Goal: Task Accomplishment & Management: Manage account settings

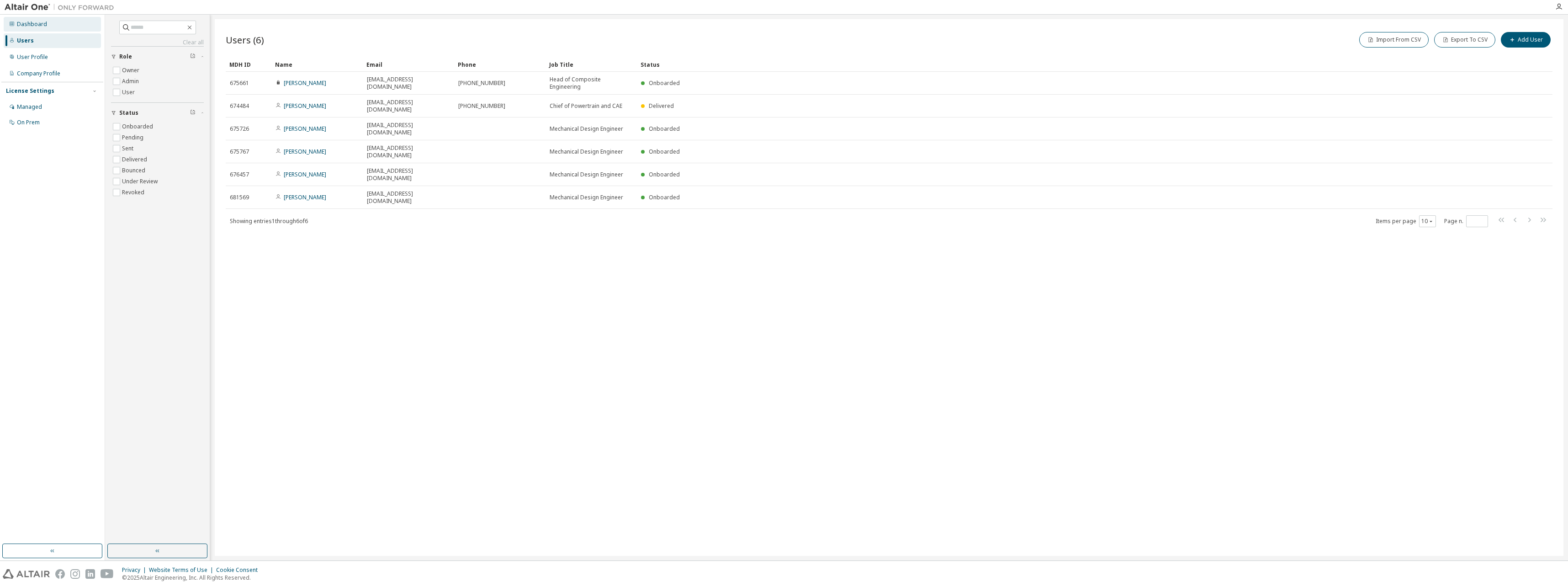
click at [31, 29] on div "Dashboard" at bounding box center [52, 24] width 97 height 15
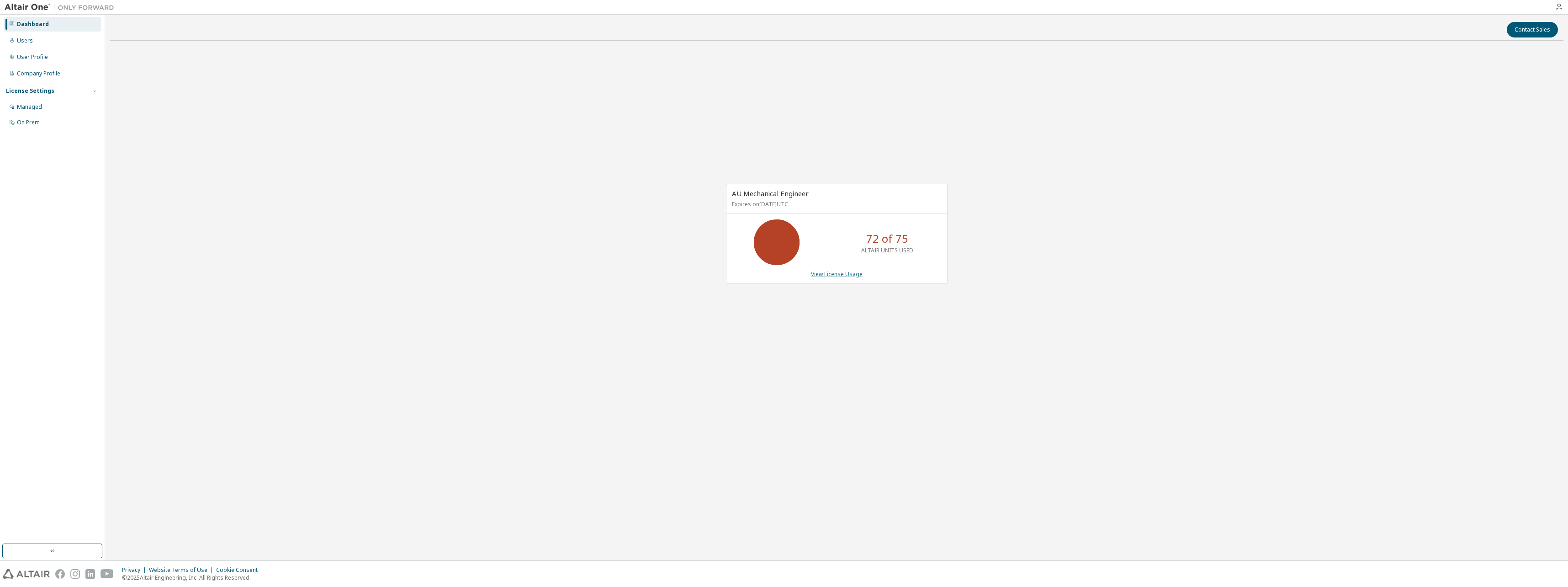
click at [849, 275] on link "View License Usage" at bounding box center [836, 274] width 52 height 8
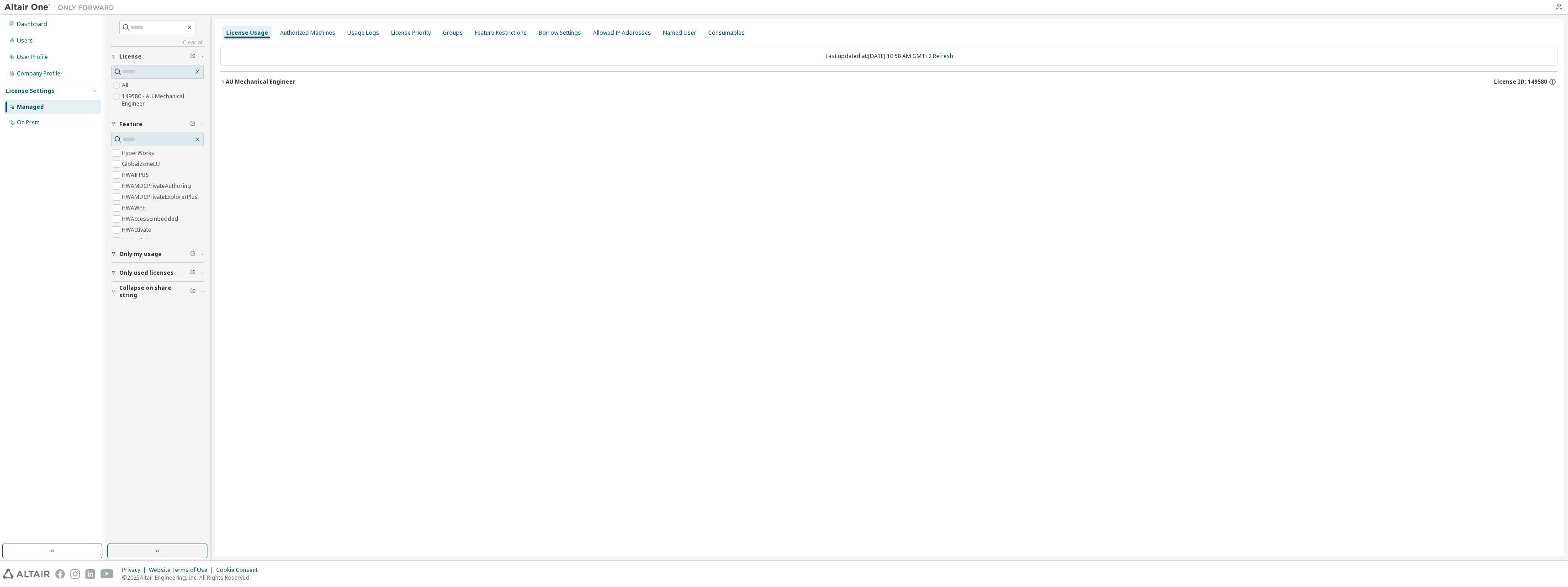
click at [224, 83] on icon "button" at bounding box center [223, 82] width 5 height 5
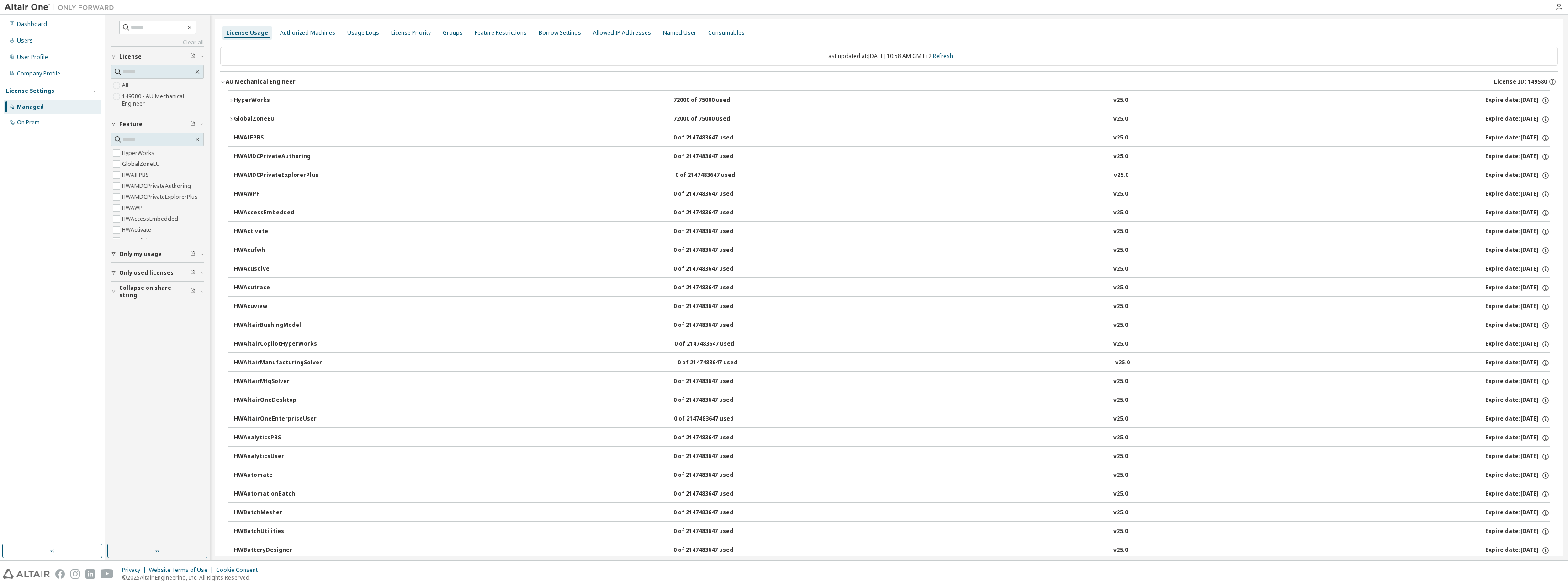
click at [233, 102] on icon "button" at bounding box center [231, 100] width 5 height 5
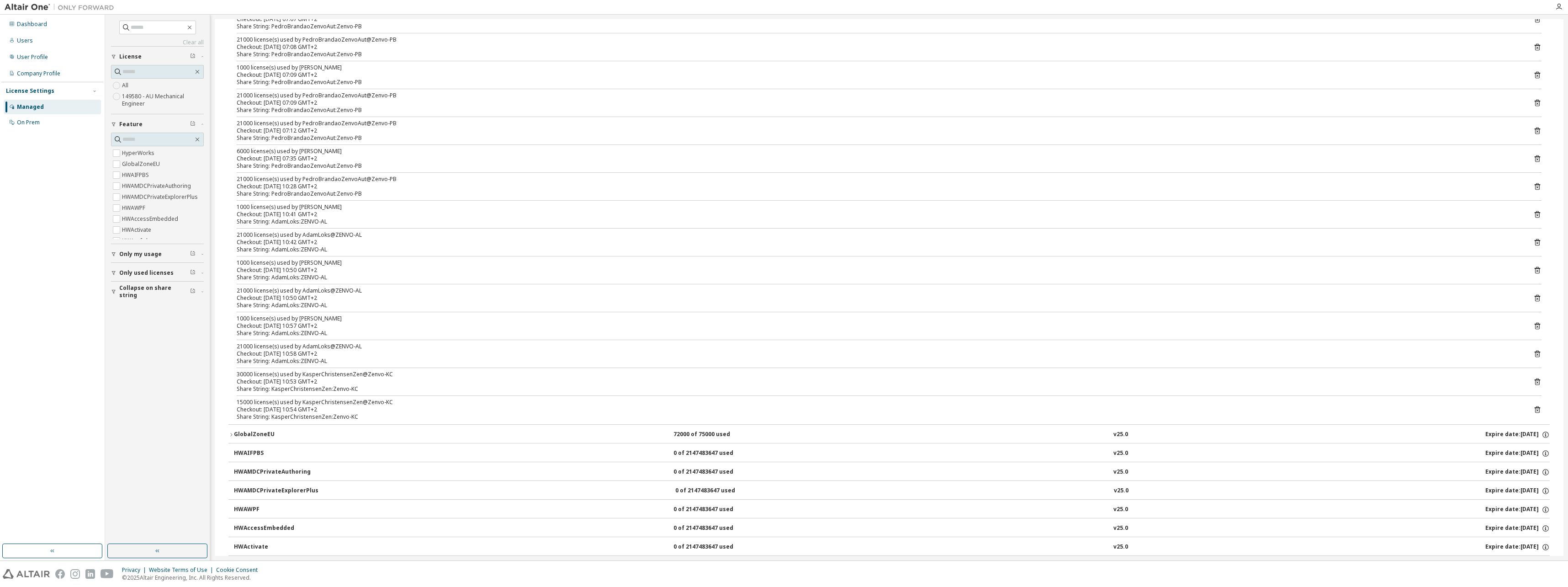
scroll to position [137, 0]
click at [36, 33] on div "Users" at bounding box center [52, 41] width 97 height 15
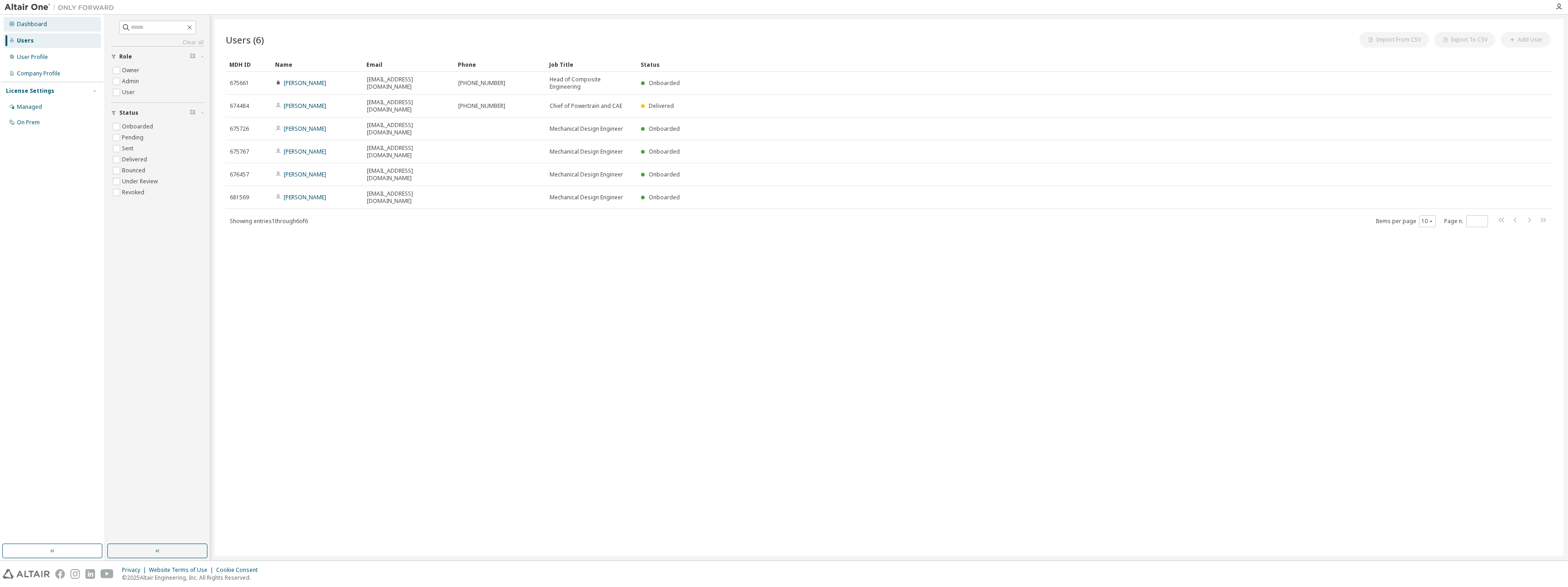
click at [38, 21] on div "Dashboard" at bounding box center [32, 24] width 30 height 7
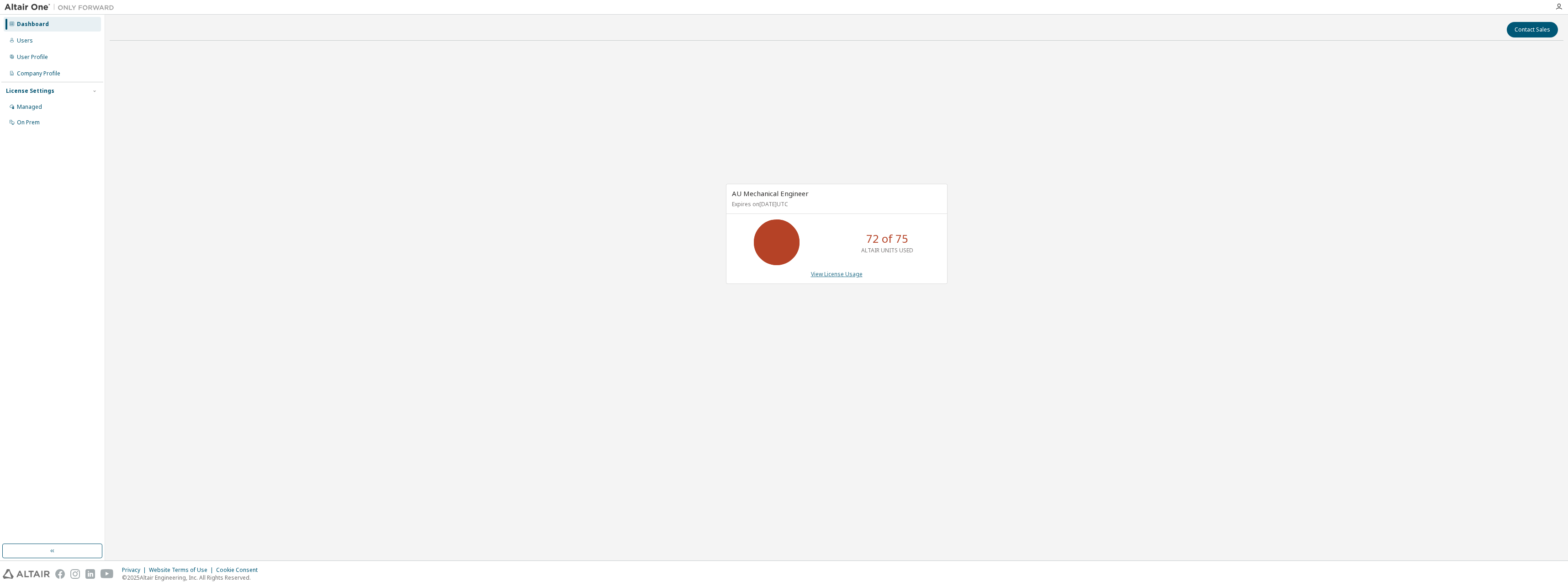
click at [825, 272] on link "View License Usage" at bounding box center [836, 274] width 52 height 8
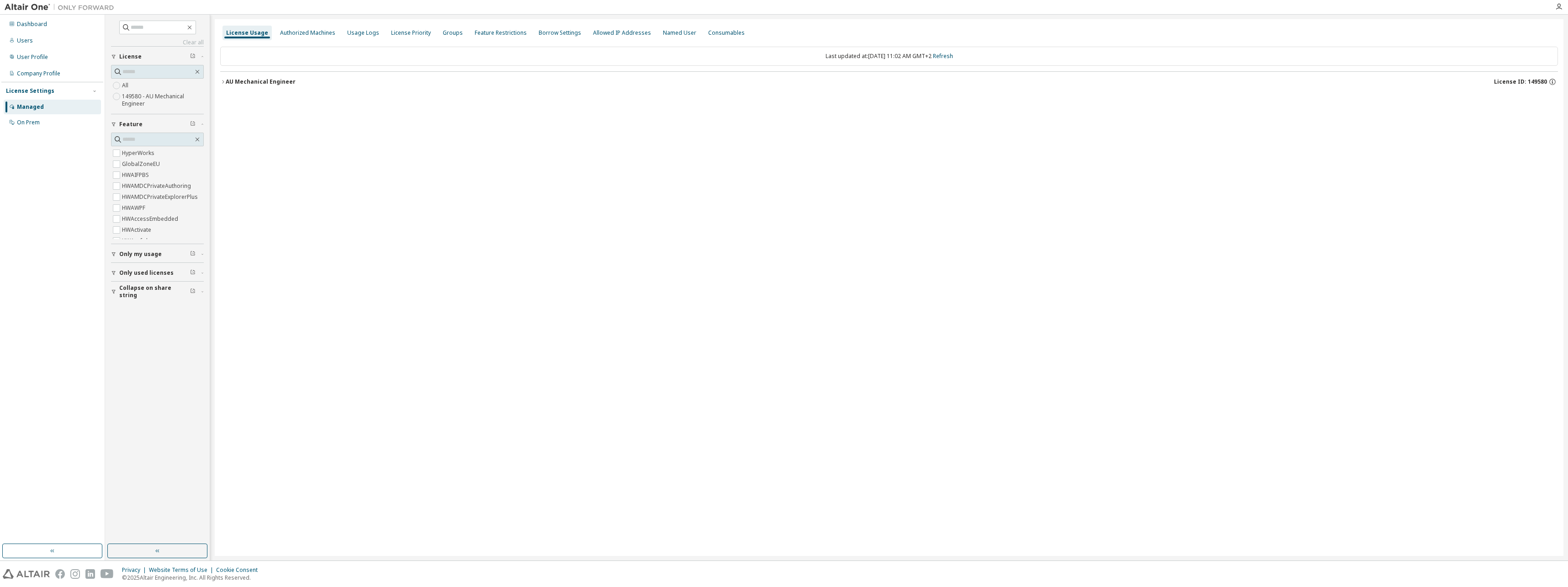
click at [255, 85] on div "AU Mechanical Engineer License ID: 149580" at bounding box center [892, 82] width 1332 height 9
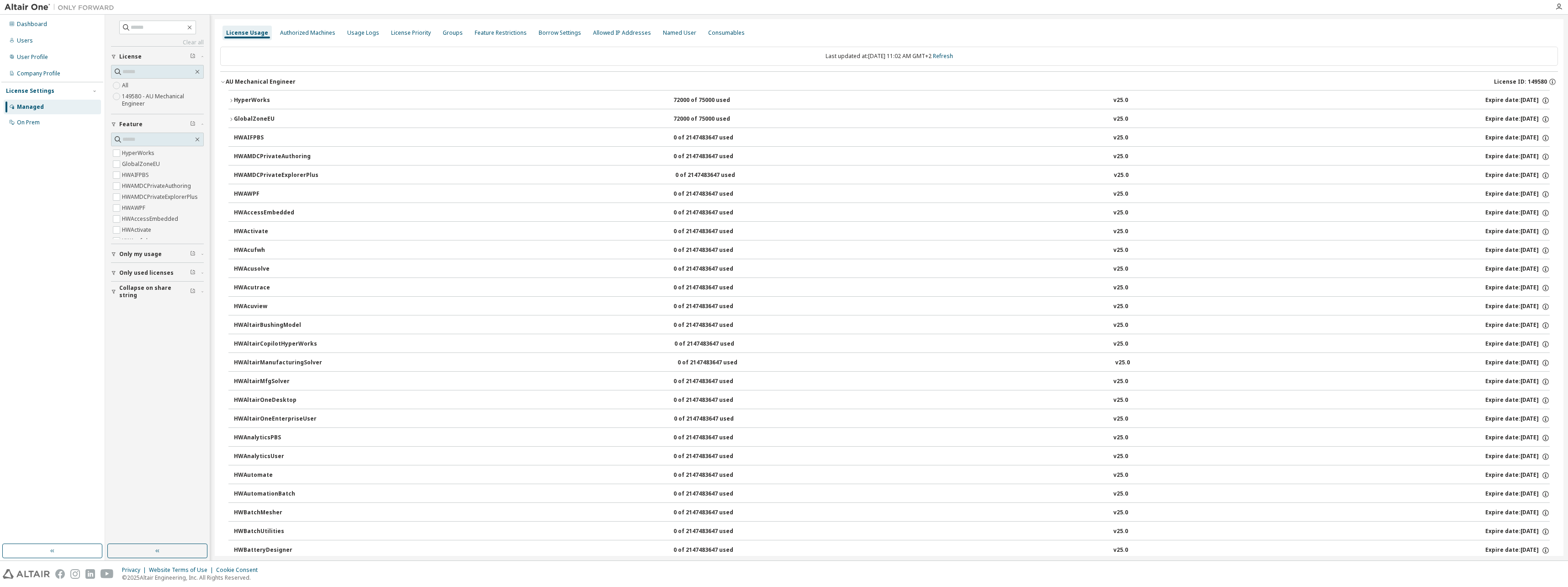
click at [253, 94] on button "HyperWorks 72000 of 75000 used v25.0 Expire date: [DATE]" at bounding box center [889, 100] width 1321 height 20
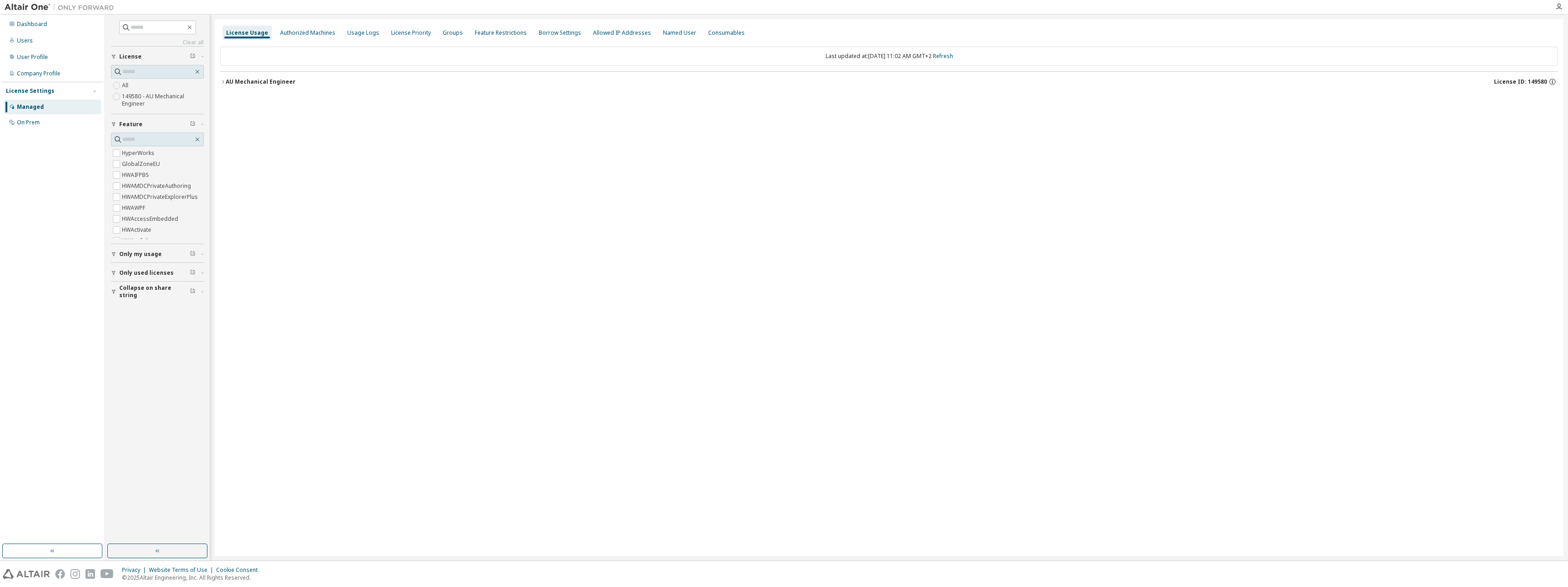
click at [267, 83] on div "AU Mechanical Engineer" at bounding box center [261, 82] width 70 height 7
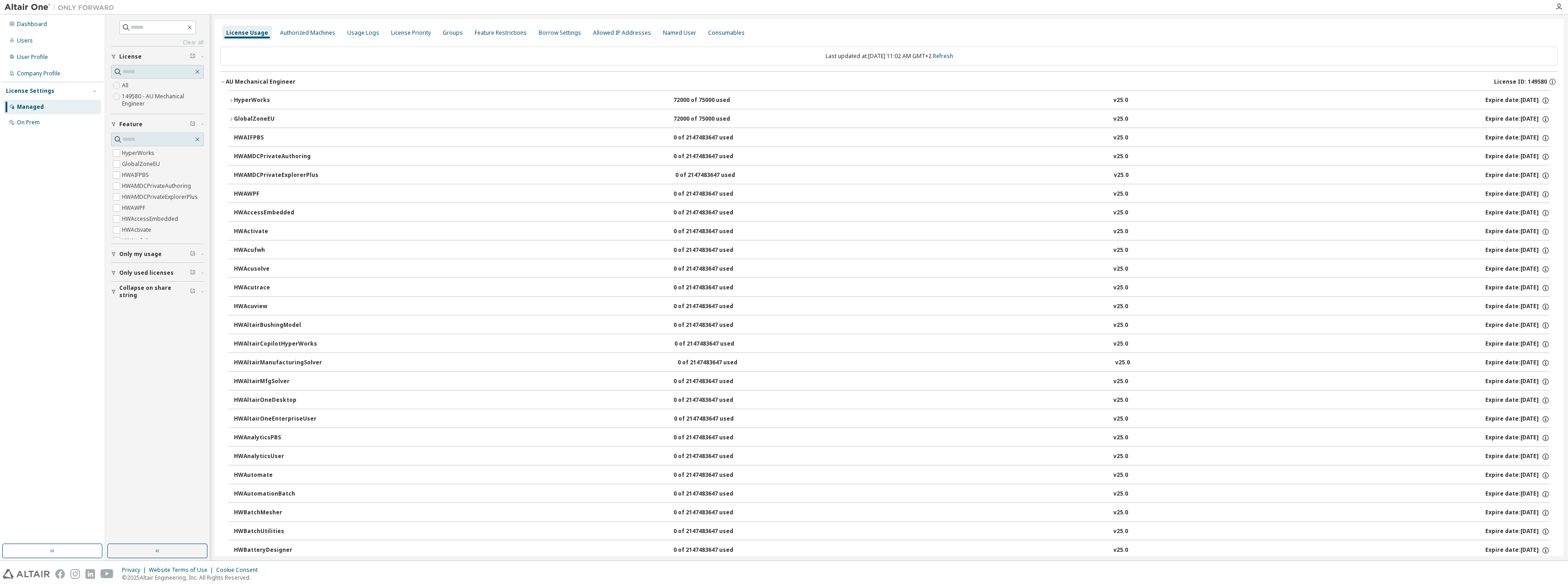
click at [262, 97] on div "HyperWorks" at bounding box center [275, 100] width 82 height 9
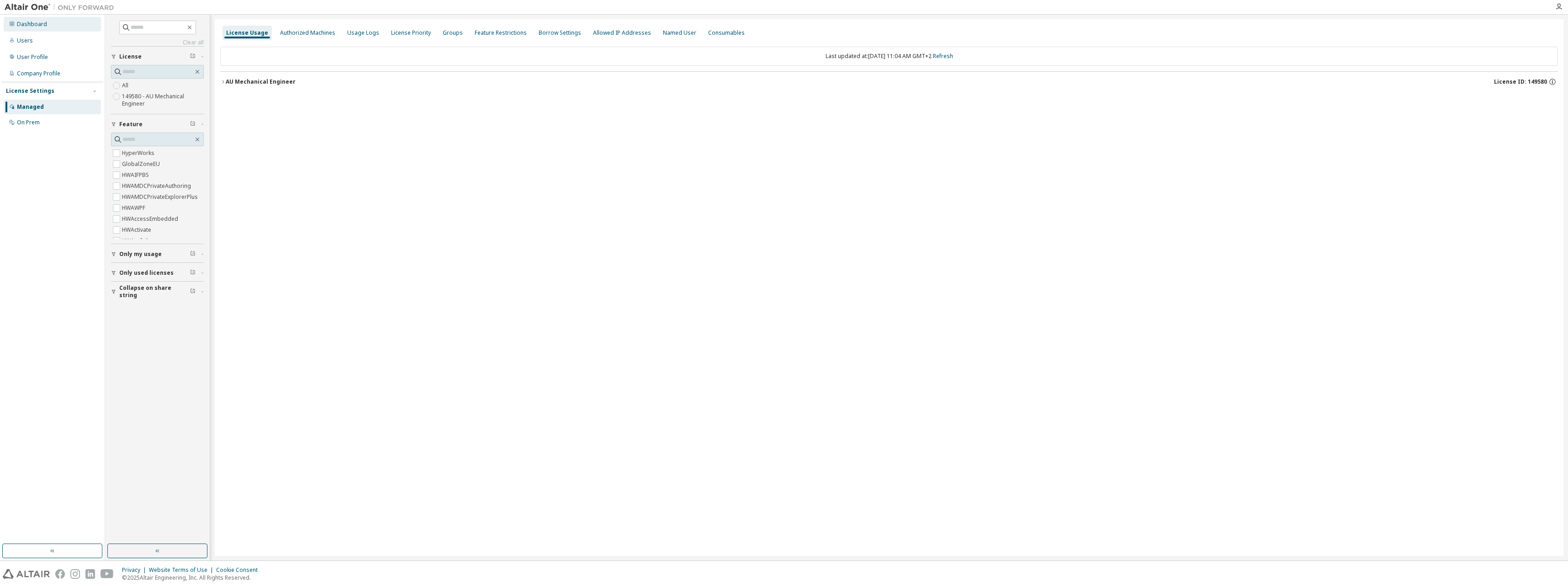
click at [18, 27] on div "Dashboard" at bounding box center [32, 24] width 30 height 7
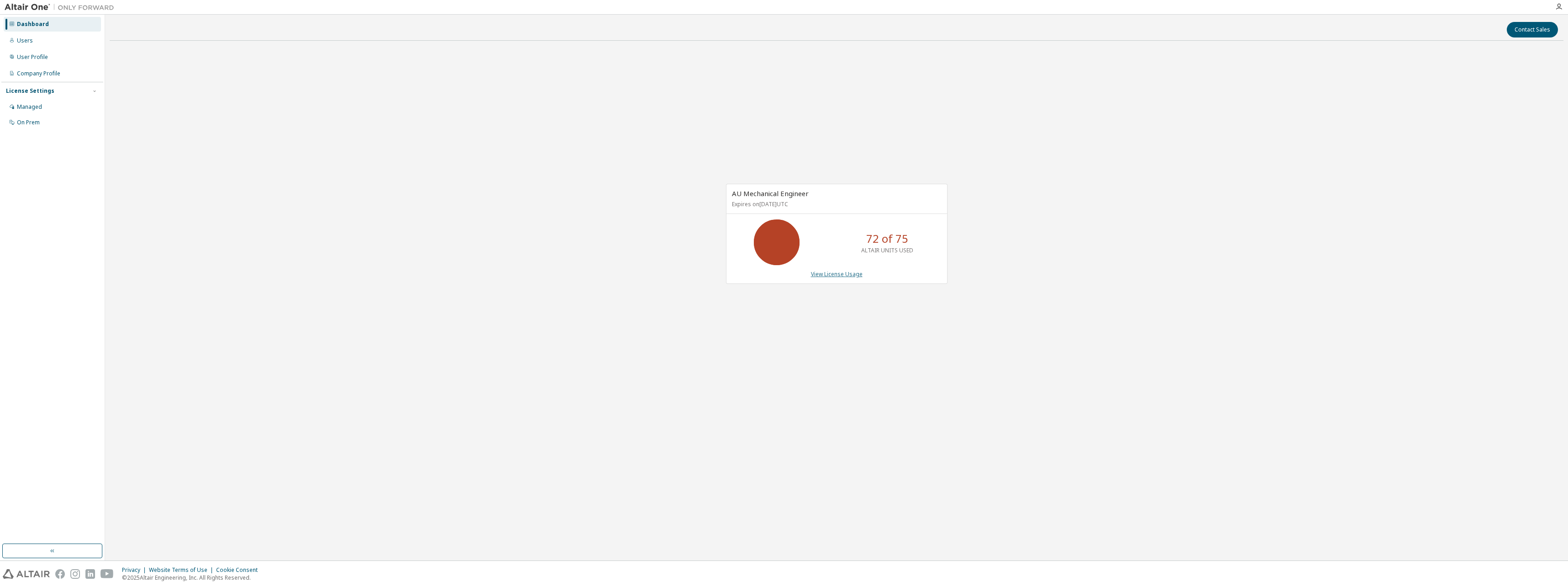
click at [860, 276] on link "View License Usage" at bounding box center [836, 274] width 52 height 8
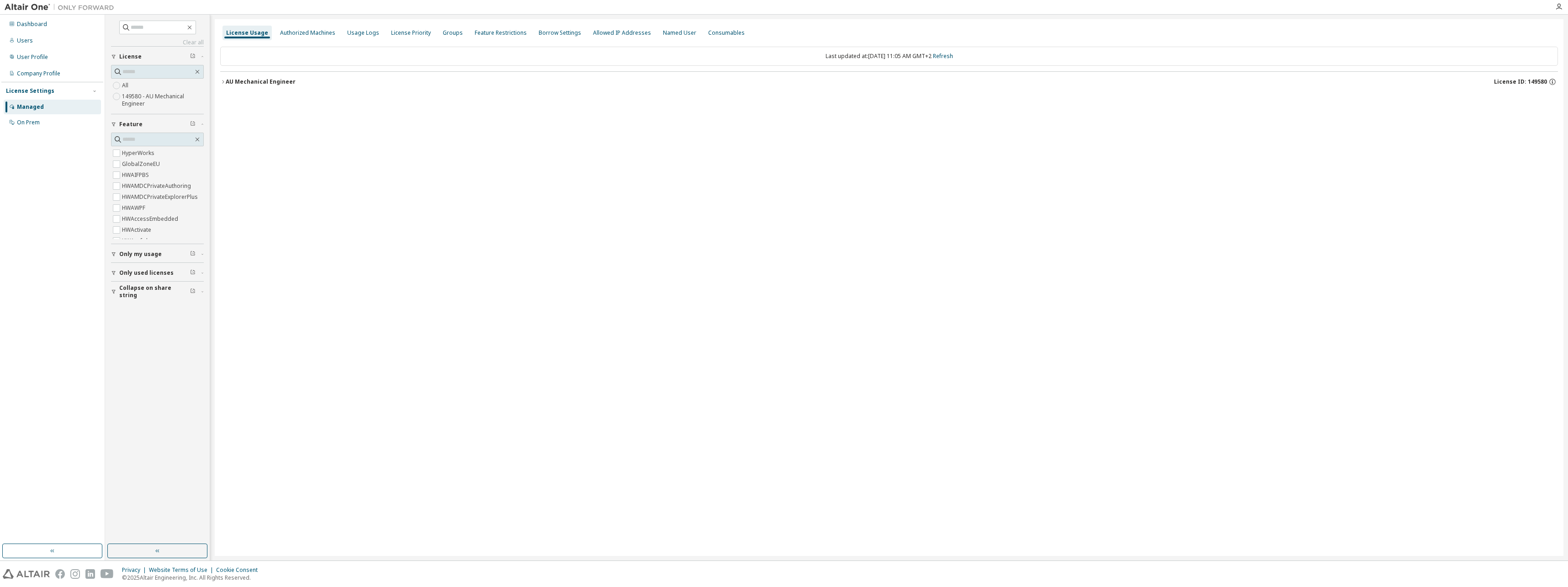
click at [226, 82] on div "AU Mechanical Engineer" at bounding box center [261, 82] width 70 height 7
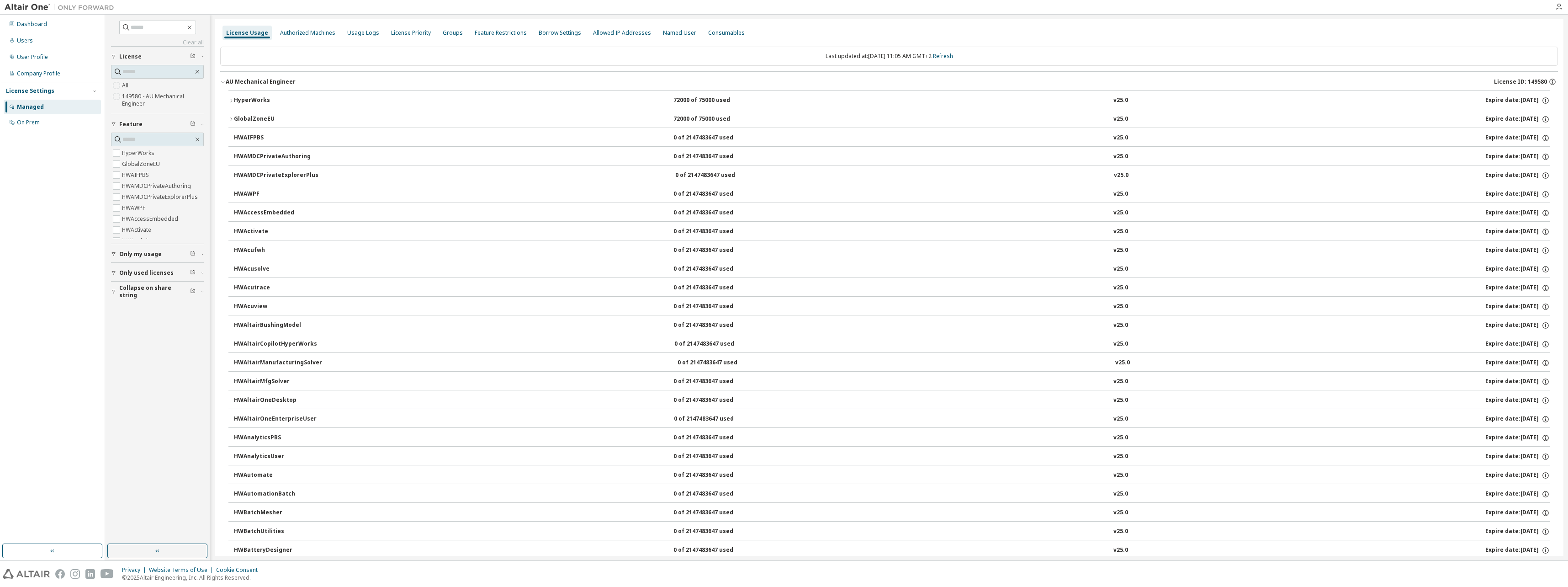
click at [250, 98] on div "HyperWorks" at bounding box center [275, 100] width 82 height 9
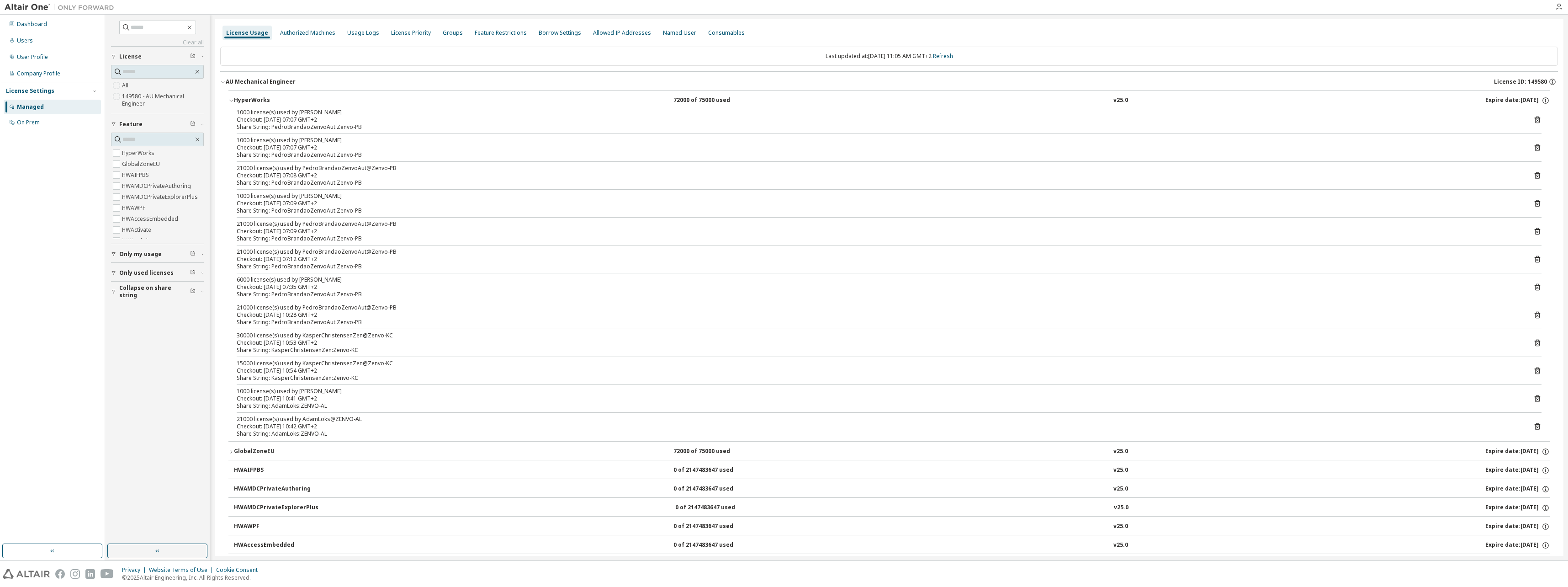
click at [1533, 426] on icon at bounding box center [1538, 427] width 9 height 9
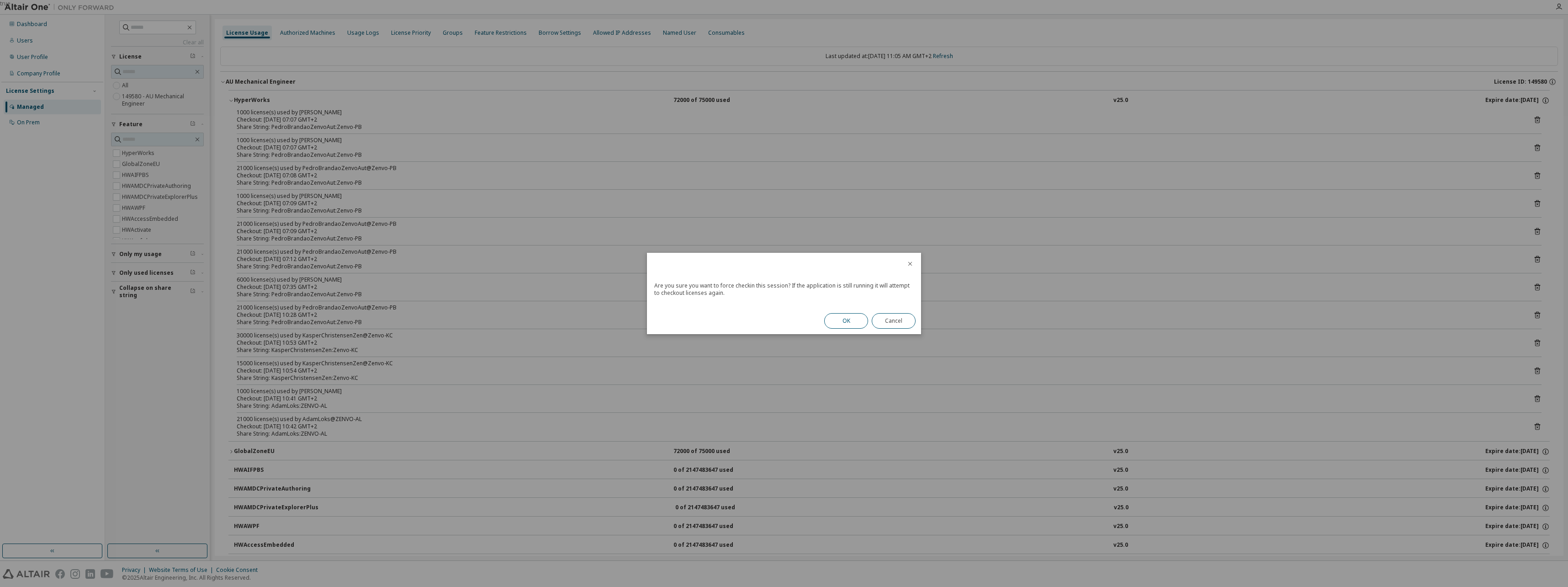
click at [845, 325] on button "OK" at bounding box center [846, 321] width 44 height 16
click at [893, 318] on button "Close" at bounding box center [894, 318] width 44 height 16
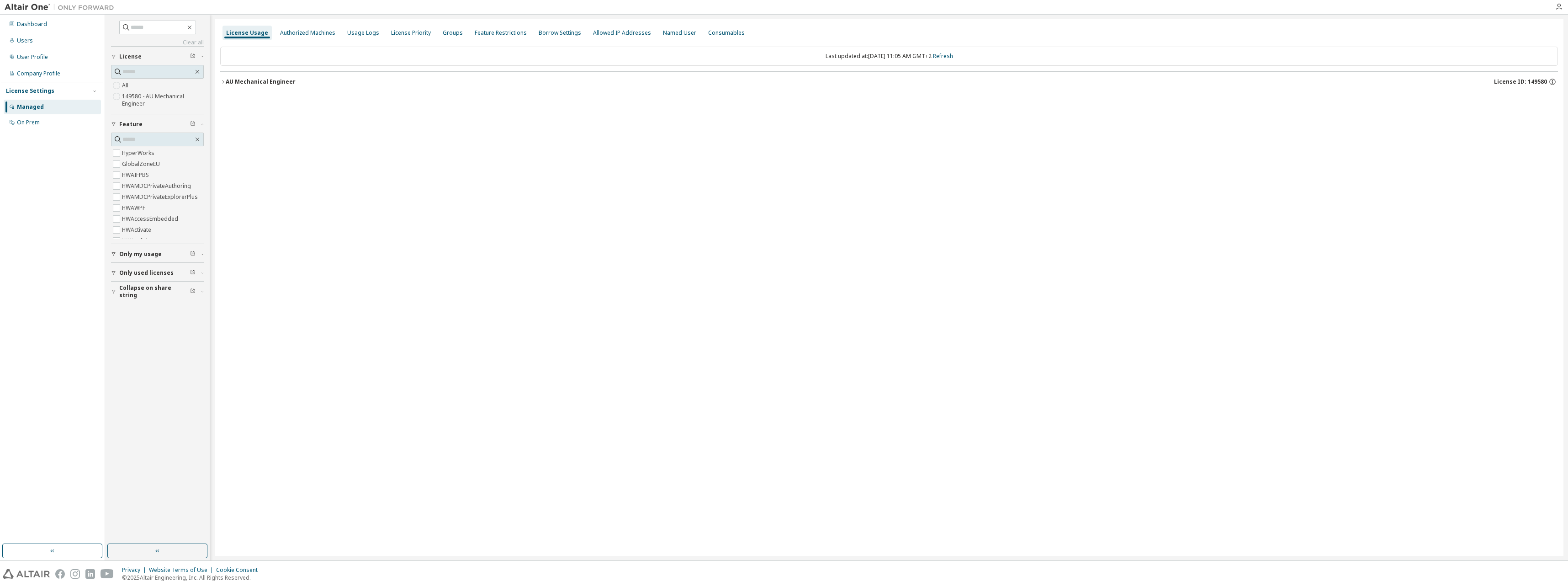
click at [226, 83] on div "AU Mechanical Engineer" at bounding box center [261, 82] width 70 height 7
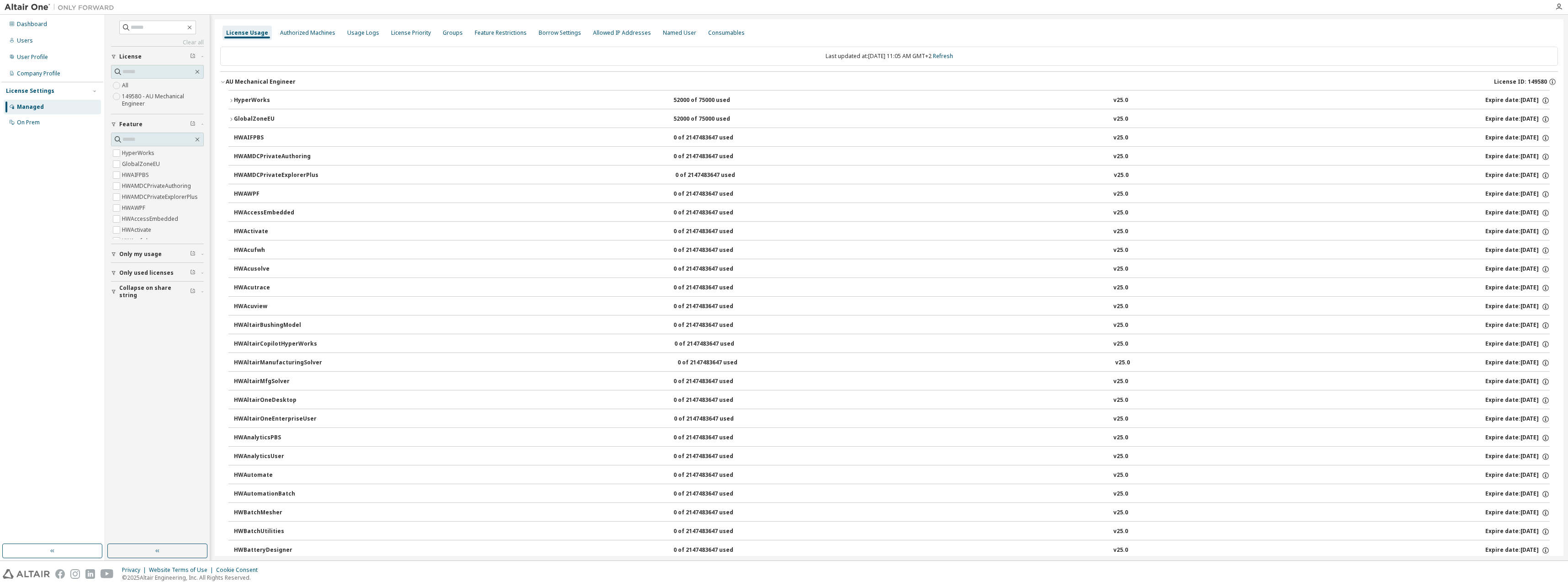
click at [236, 104] on div "HyperWorks" at bounding box center [275, 100] width 82 height 9
